Goal: Check status: Check status

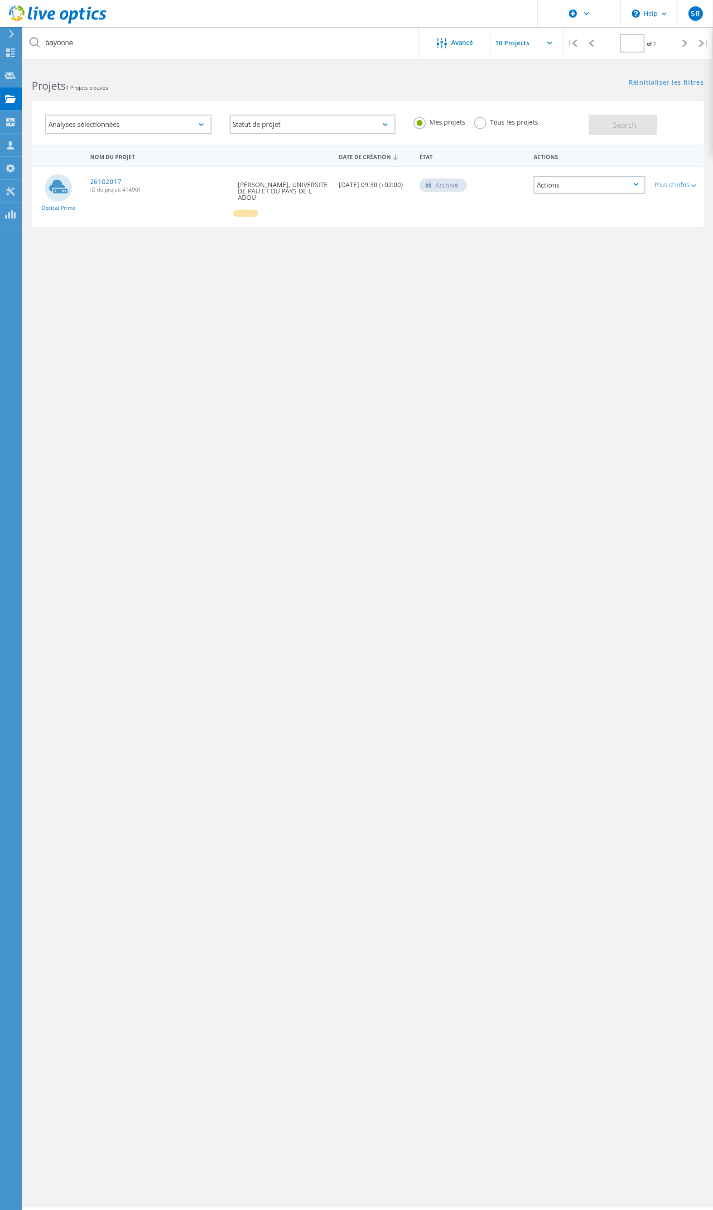
type input "1"
click at [104, 180] on link "26102017" at bounding box center [106, 181] width 32 height 6
